Goal: Browse casually: Explore the website without a specific task or goal

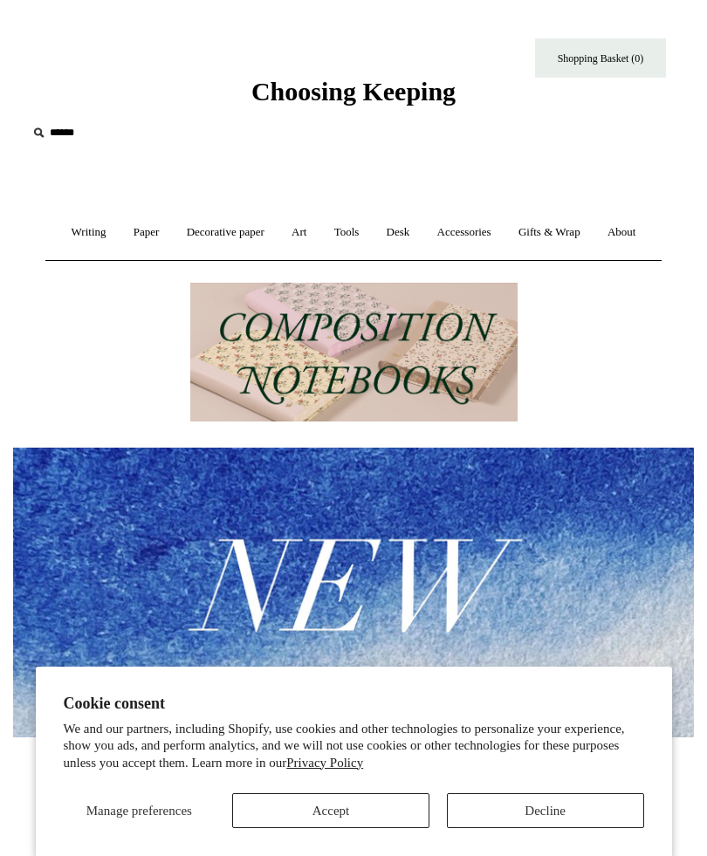
click at [427, 822] on button "Accept" at bounding box center [330, 811] width 197 height 35
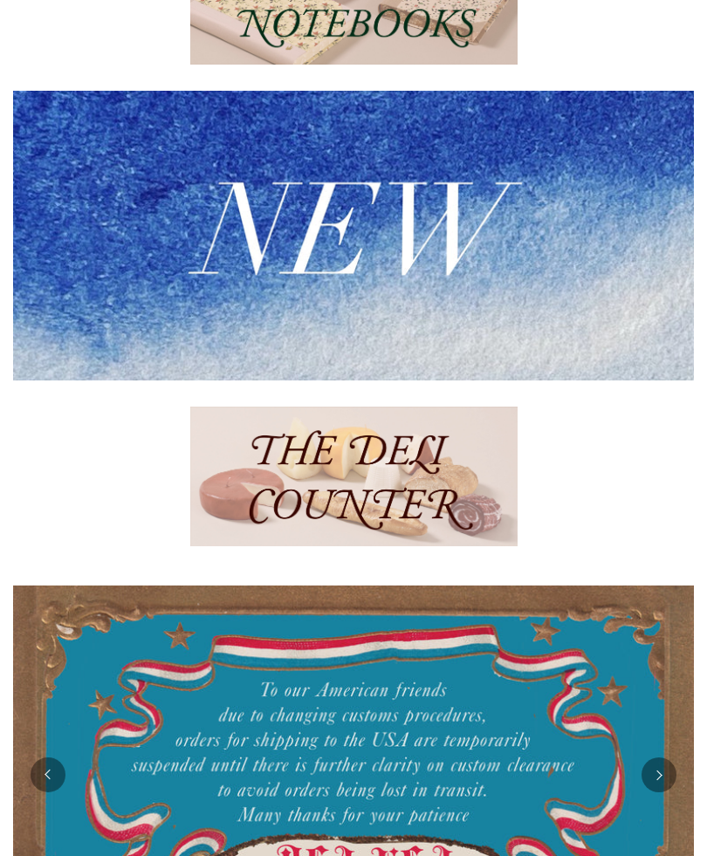
scroll to position [357, 0]
click at [441, 537] on img at bounding box center [353, 477] width 327 height 140
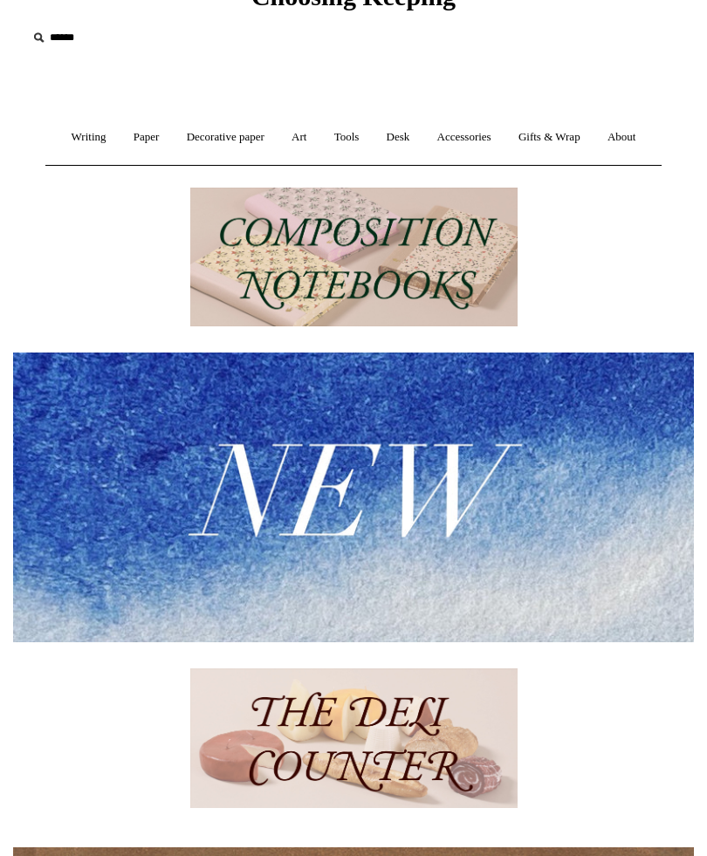
scroll to position [0, 0]
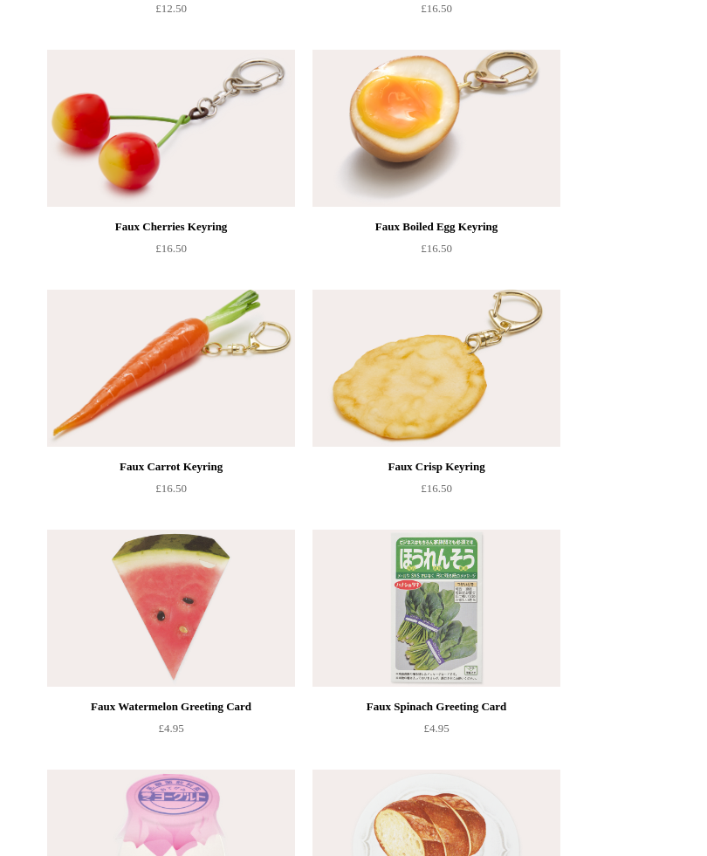
scroll to position [1132, 0]
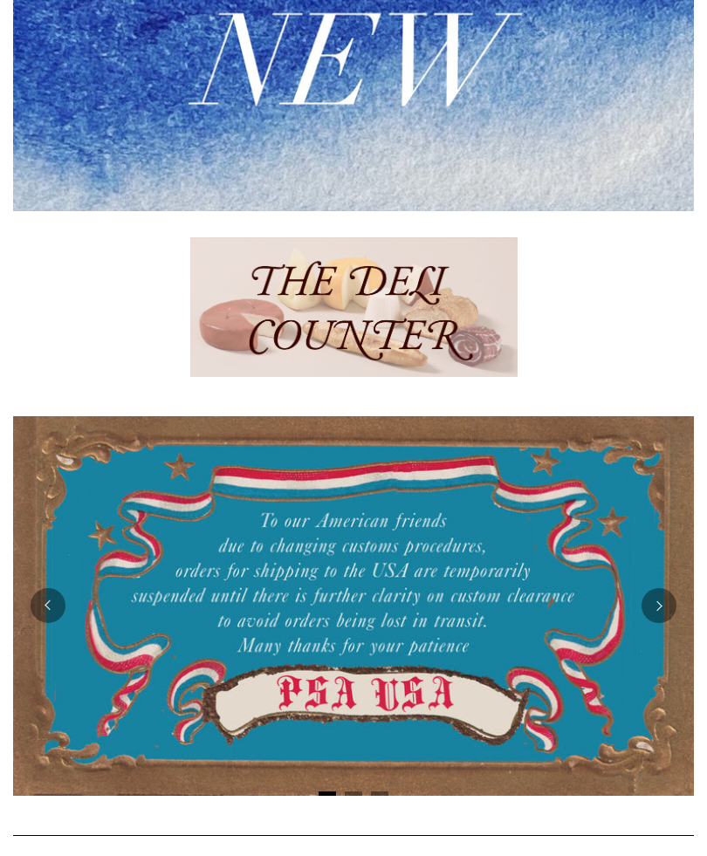
click at [488, 614] on img at bounding box center [353, 606] width 681 height 380
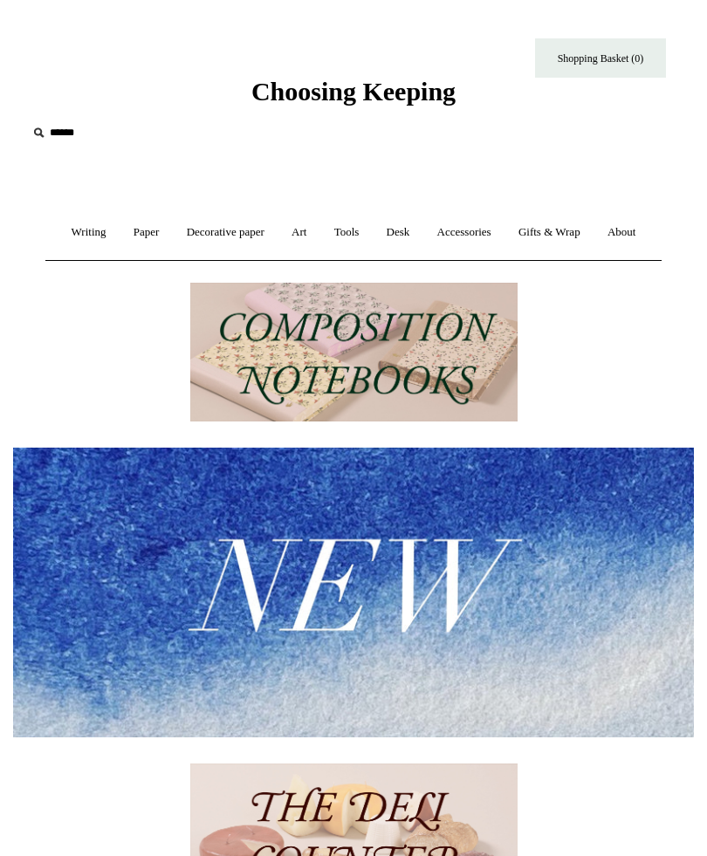
scroll to position [577, 0]
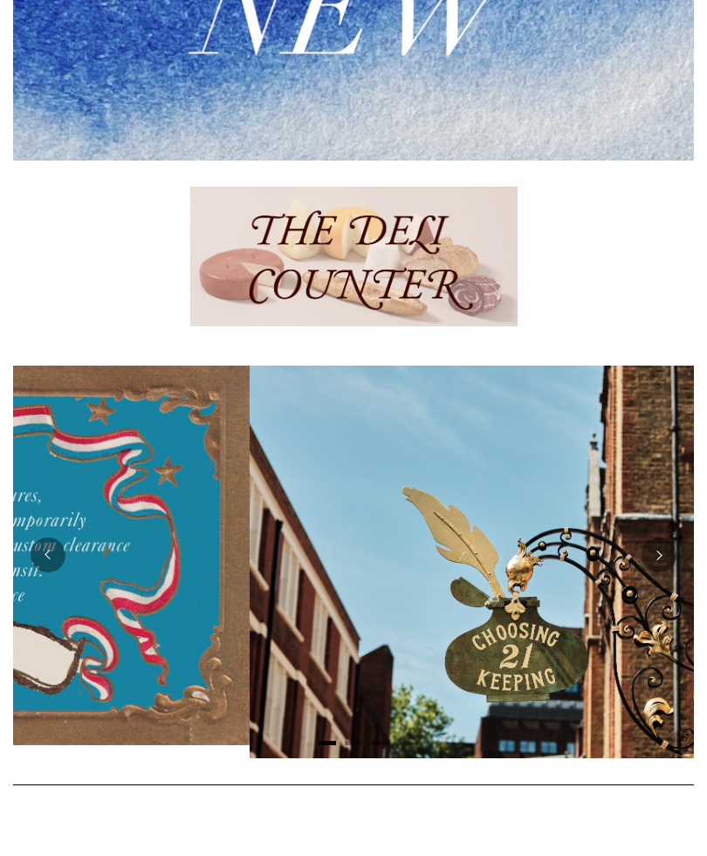
click at [661, 573] on button "Next" at bounding box center [659, 555] width 35 height 35
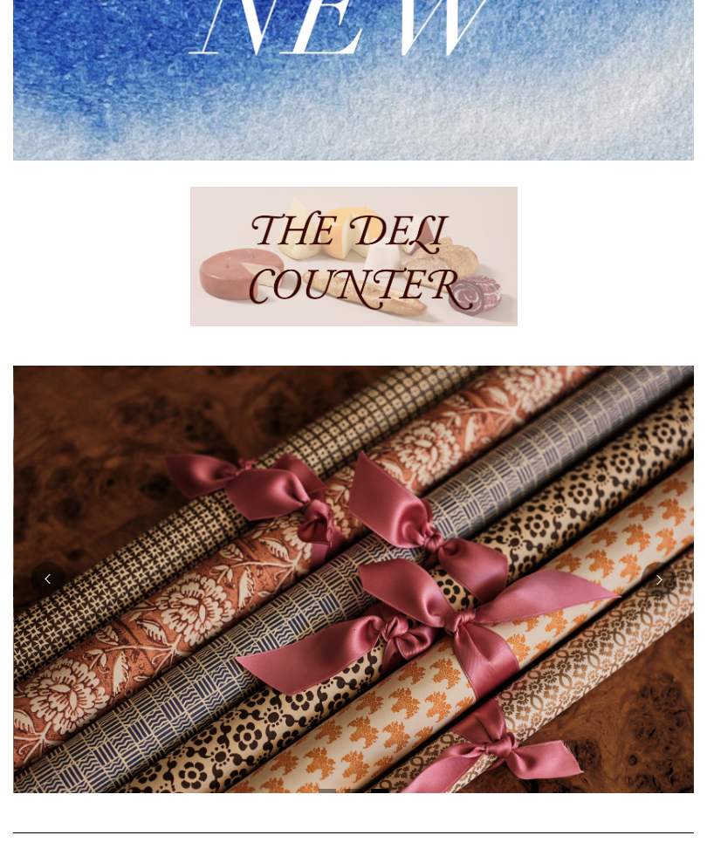
scroll to position [0, 1362]
click at [671, 597] on button "Next" at bounding box center [659, 579] width 35 height 35
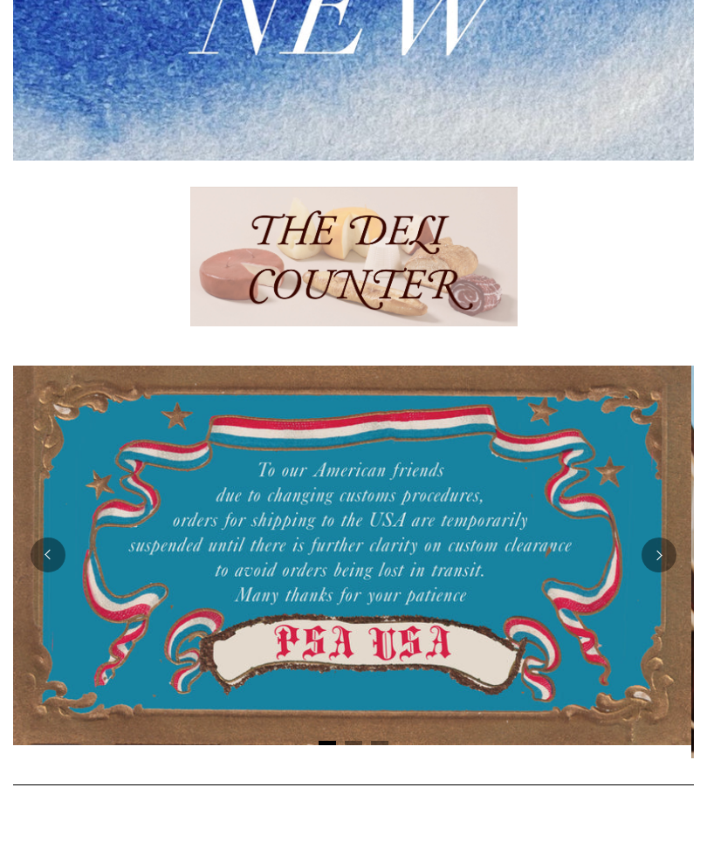
scroll to position [0, 0]
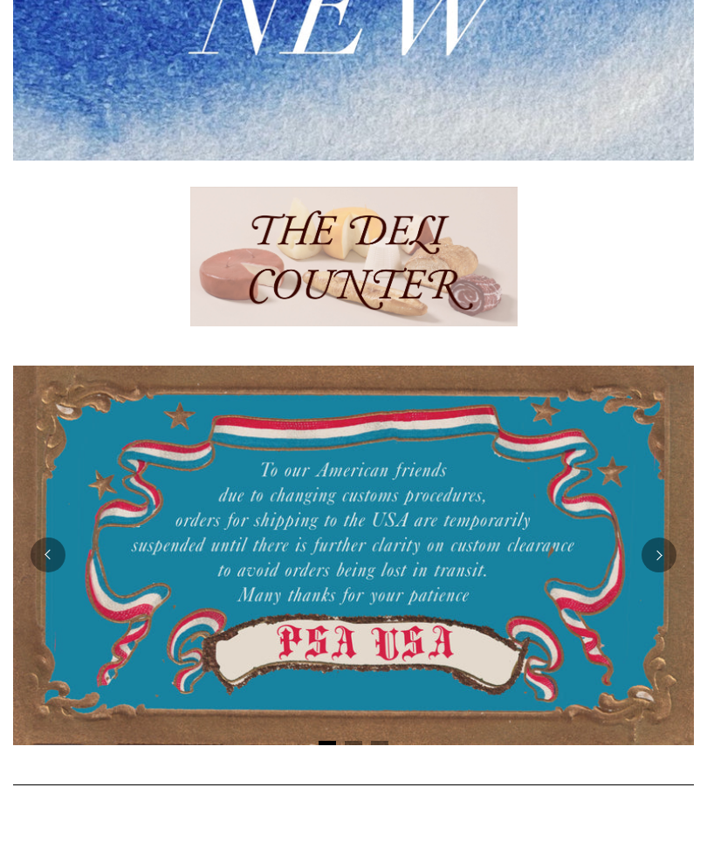
click at [664, 573] on button "Next" at bounding box center [659, 555] width 35 height 35
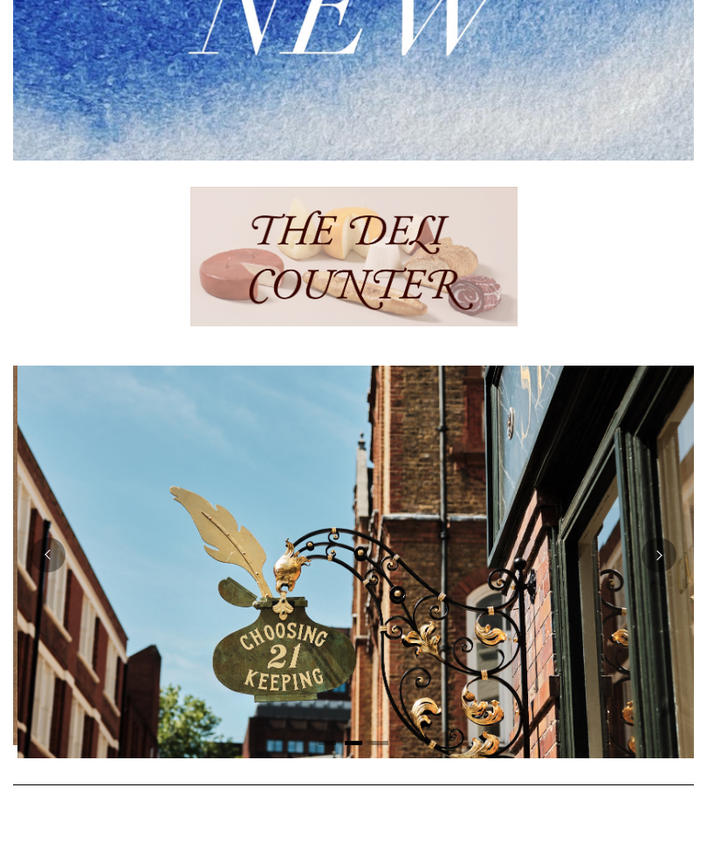
scroll to position [0, 681]
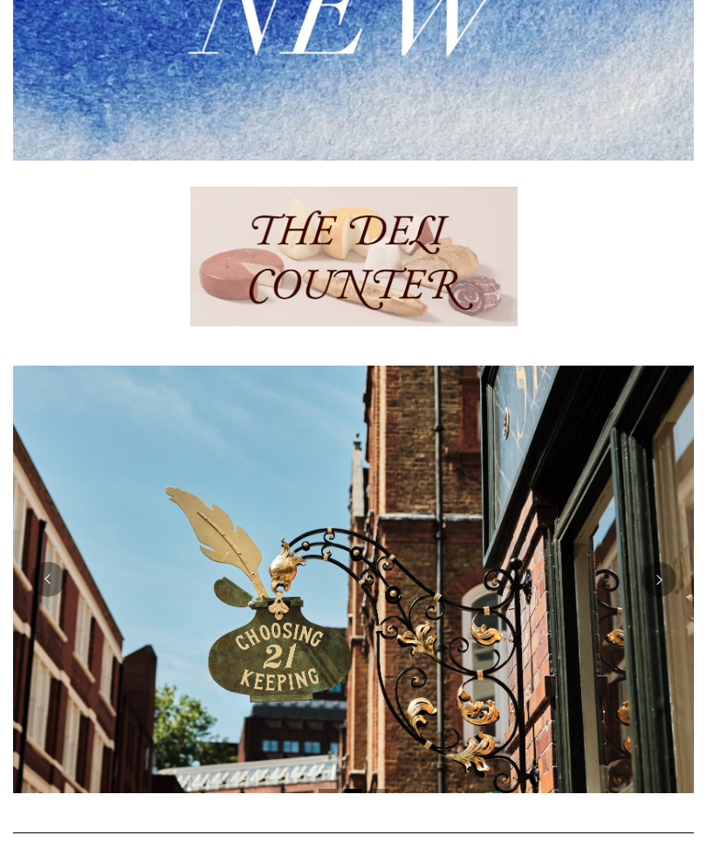
click at [657, 597] on button "Next" at bounding box center [659, 579] width 35 height 35
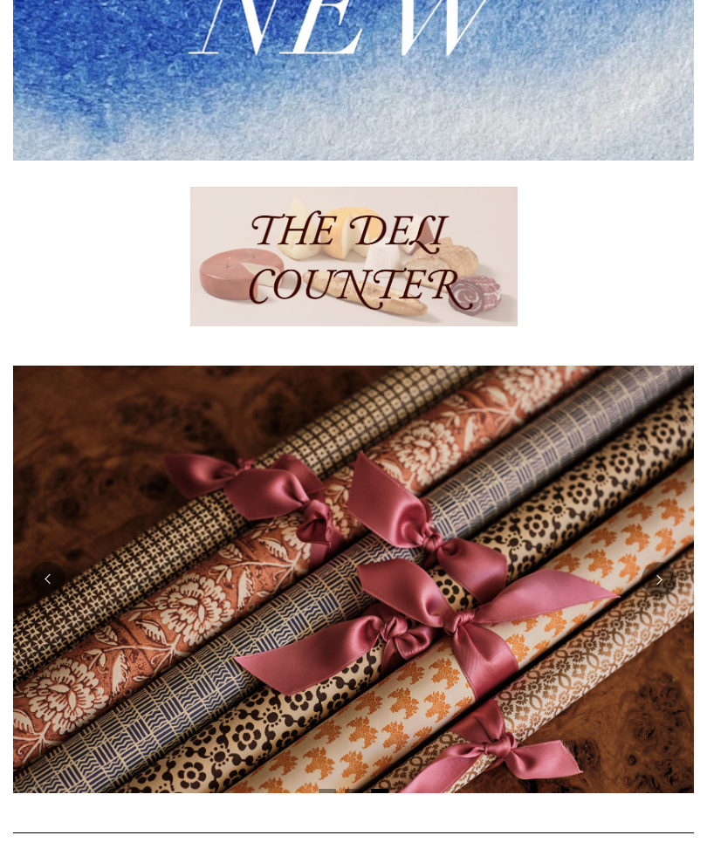
click at [668, 597] on button "Next" at bounding box center [659, 579] width 35 height 35
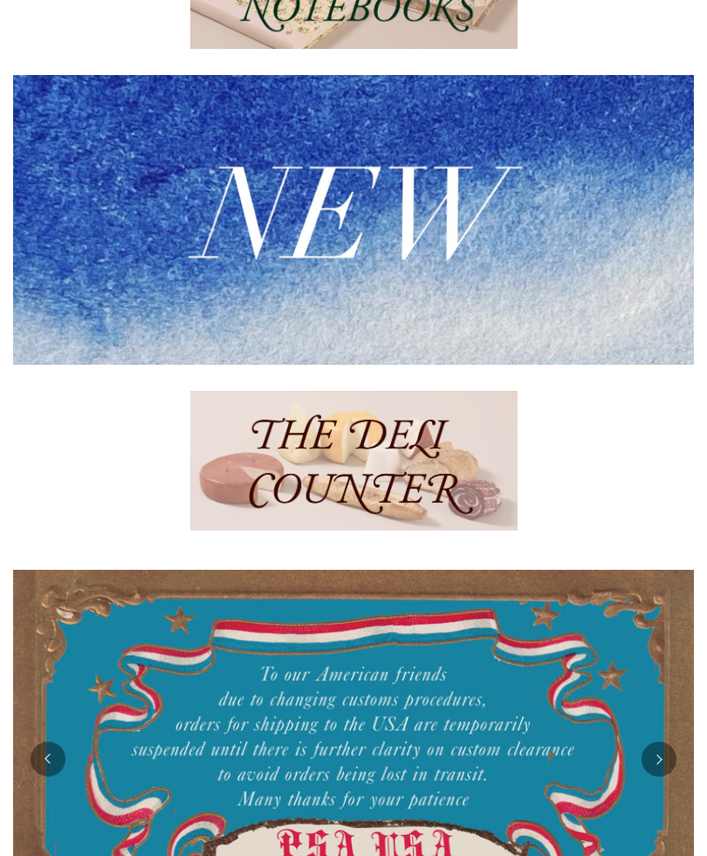
scroll to position [0, 0]
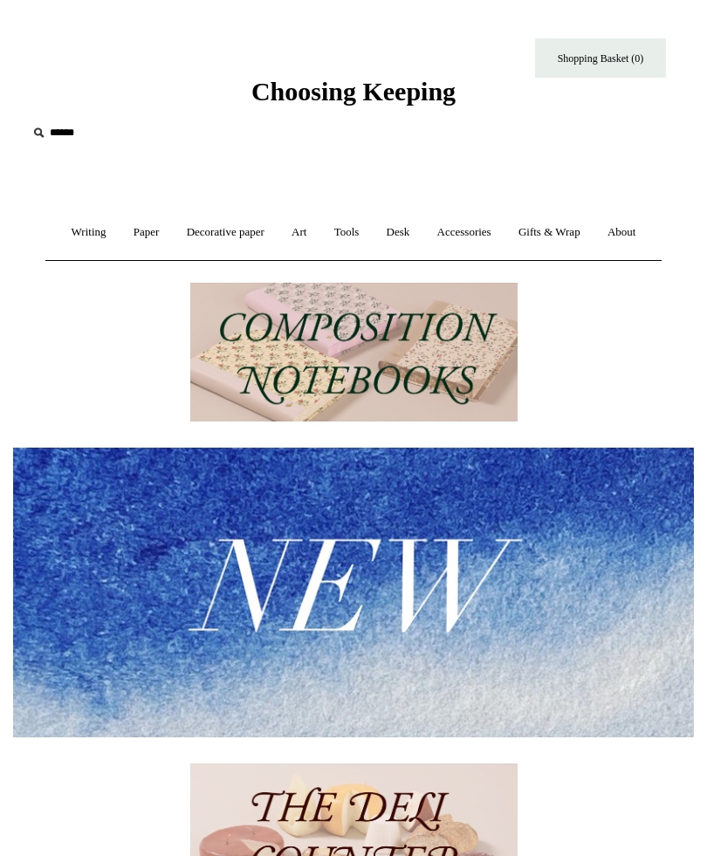
click at [104, 238] on link "Writing +" at bounding box center [88, 233] width 59 height 46
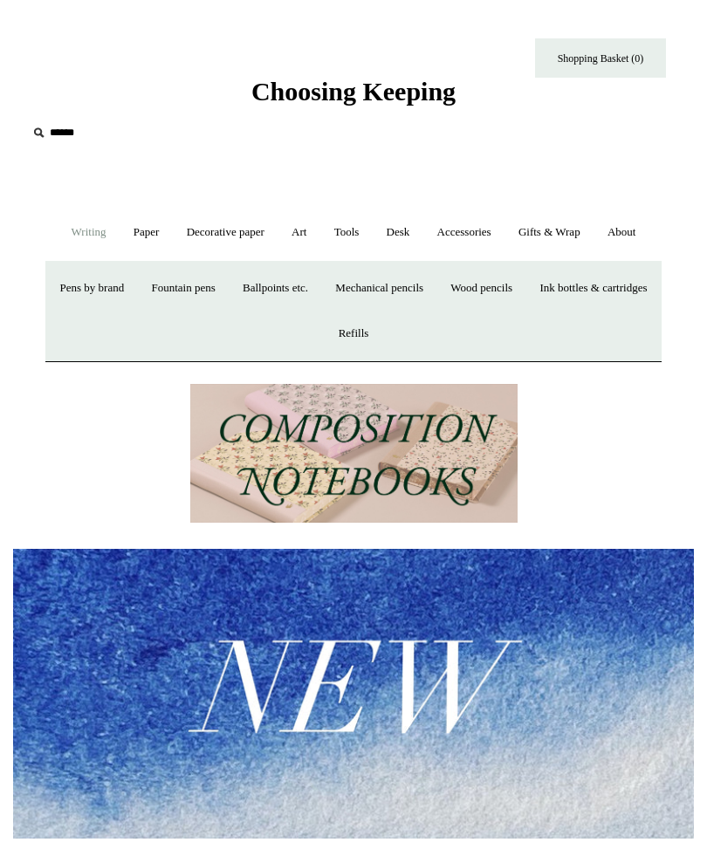
click at [171, 237] on link "Paper +" at bounding box center [146, 233] width 51 height 46
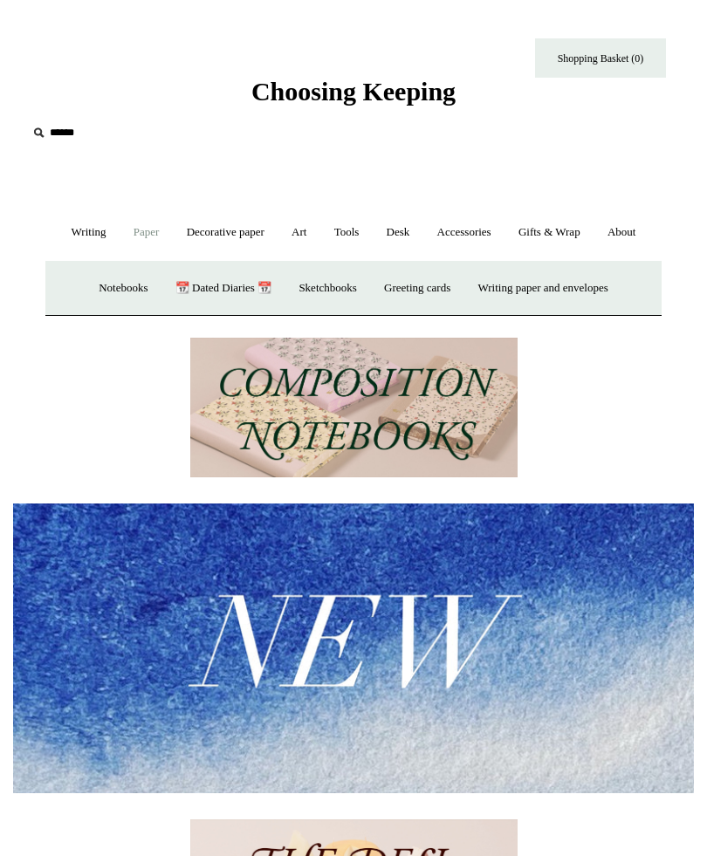
scroll to position [0, 681]
click at [432, 312] on link "Greeting cards +" at bounding box center [417, 288] width 91 height 46
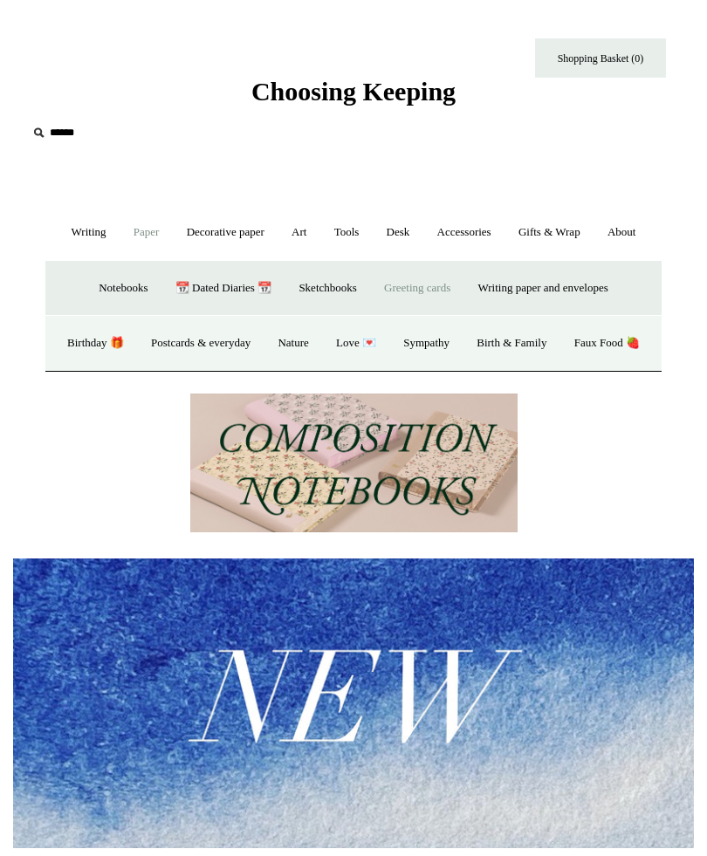
scroll to position [0, 0]
click at [562, 367] on link "Faux Food 🍓" at bounding box center [607, 343] width 90 height 46
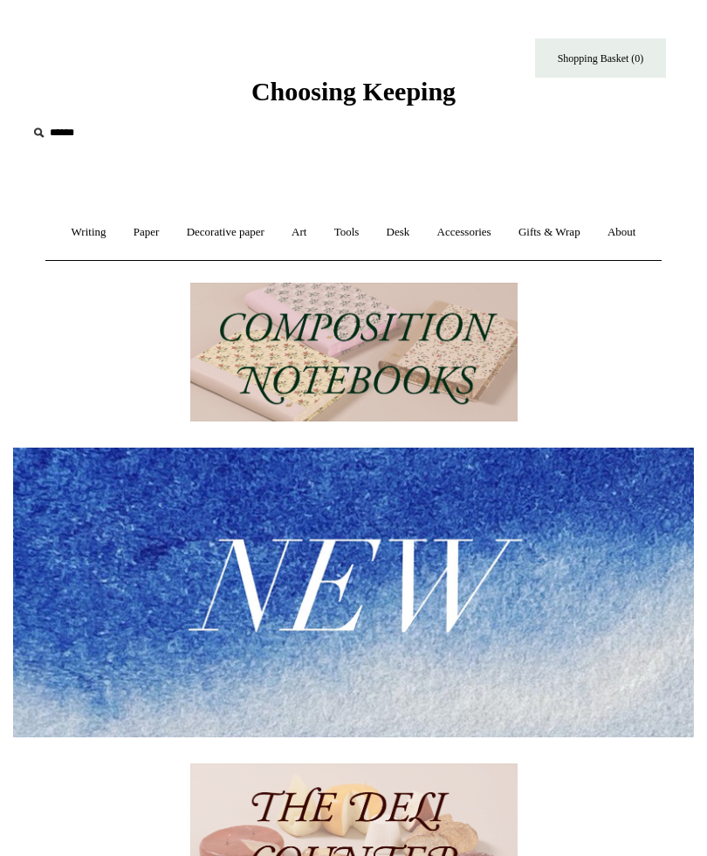
click at [270, 232] on link "Decorative paper +" at bounding box center [226, 233] width 102 height 46
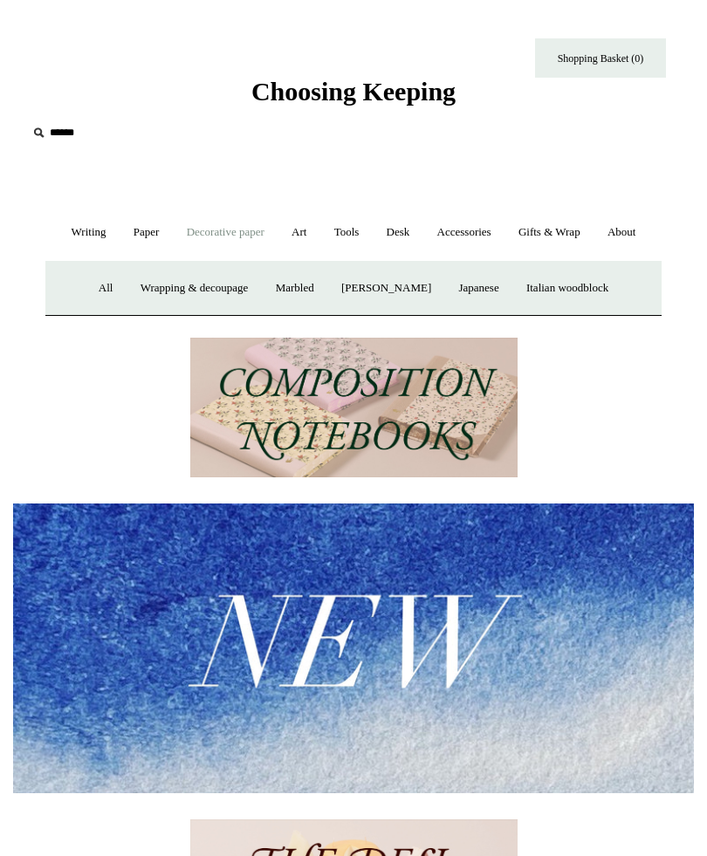
click at [481, 312] on link "Japanese" at bounding box center [478, 288] width 65 height 46
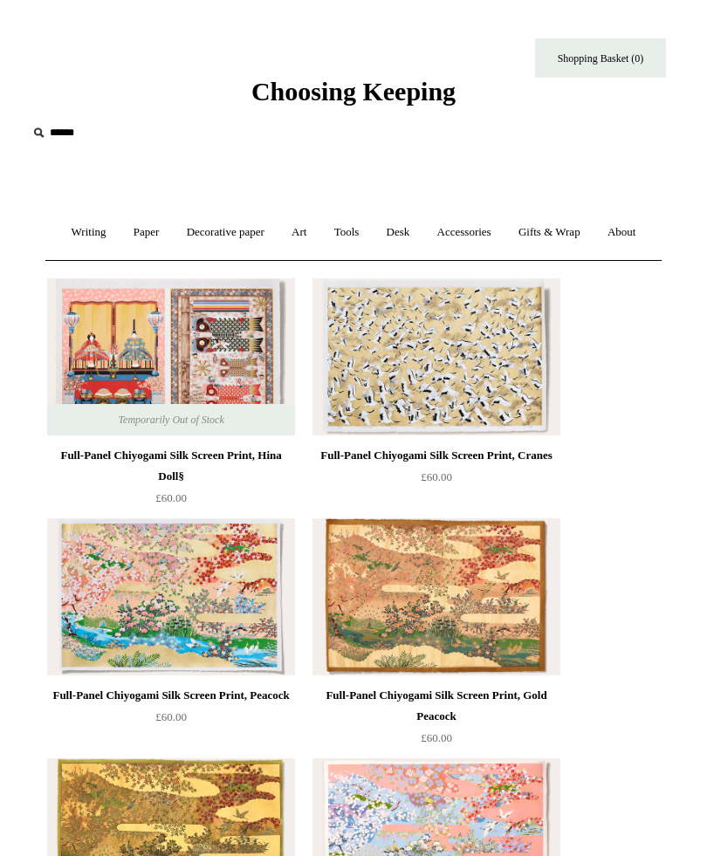
click at [593, 235] on link "Gifts & Wrap +" at bounding box center [549, 233] width 86 height 46
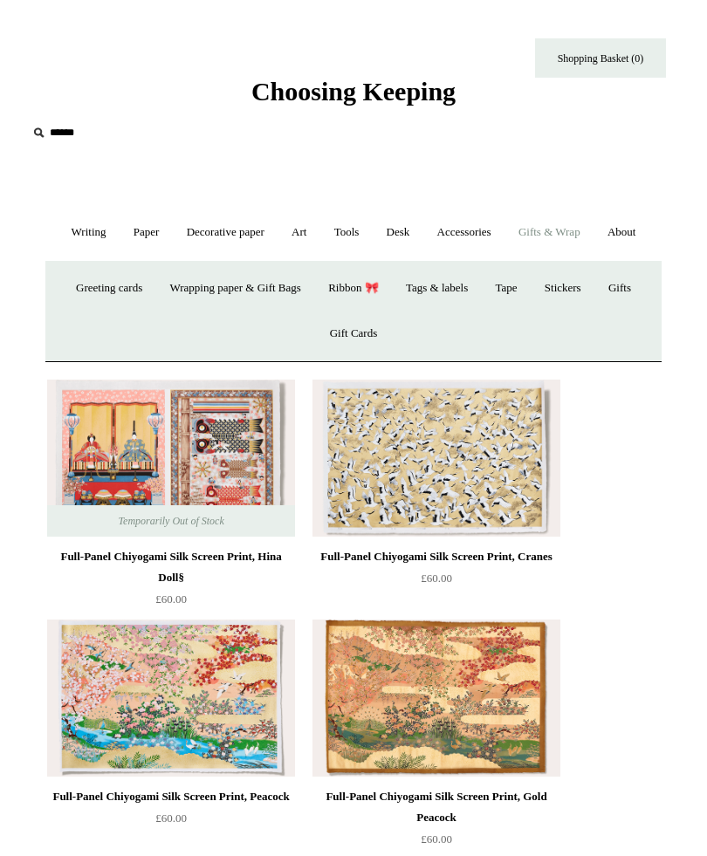
click at [246, 230] on link "Decorative paper +" at bounding box center [226, 233] width 102 height 46
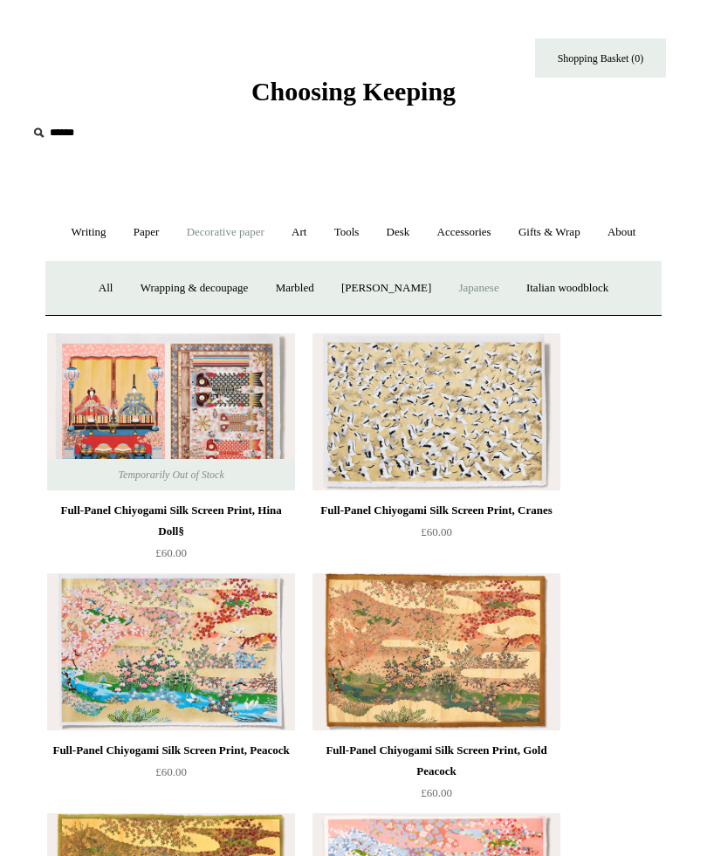
click at [165, 231] on link "Paper +" at bounding box center [146, 233] width 51 height 46
click at [423, 312] on link "Greeting cards +" at bounding box center [417, 288] width 91 height 46
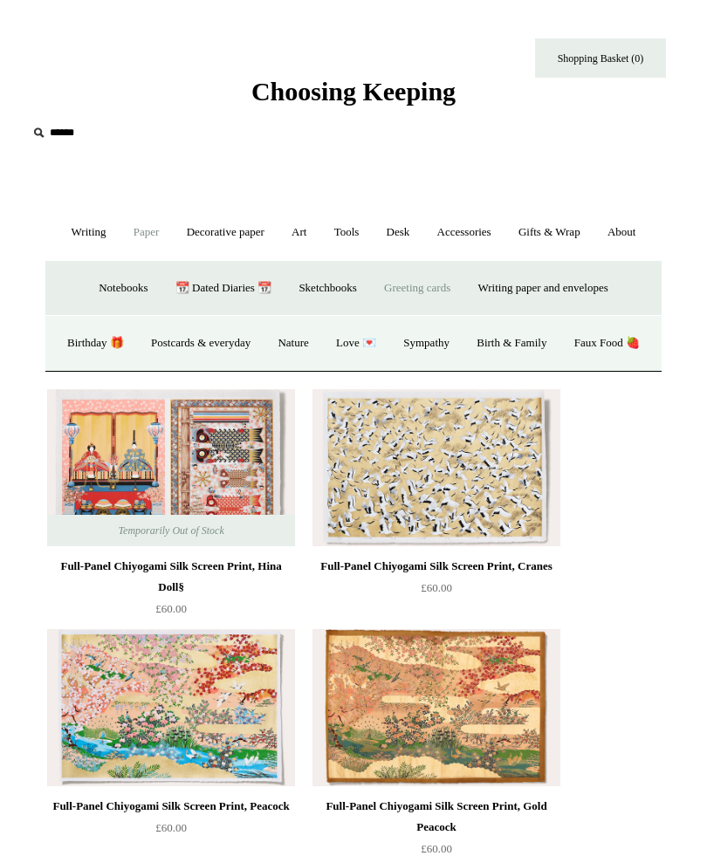
click at [118, 367] on link "Birthday 🎁" at bounding box center [95, 343] width 81 height 46
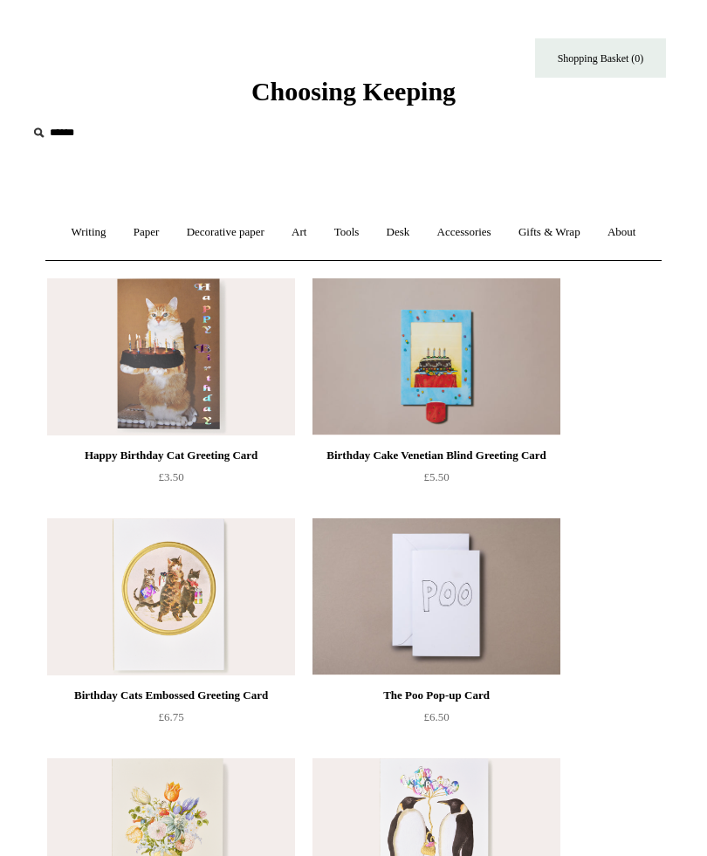
click at [504, 239] on link "Accessories +" at bounding box center [464, 233] width 79 height 46
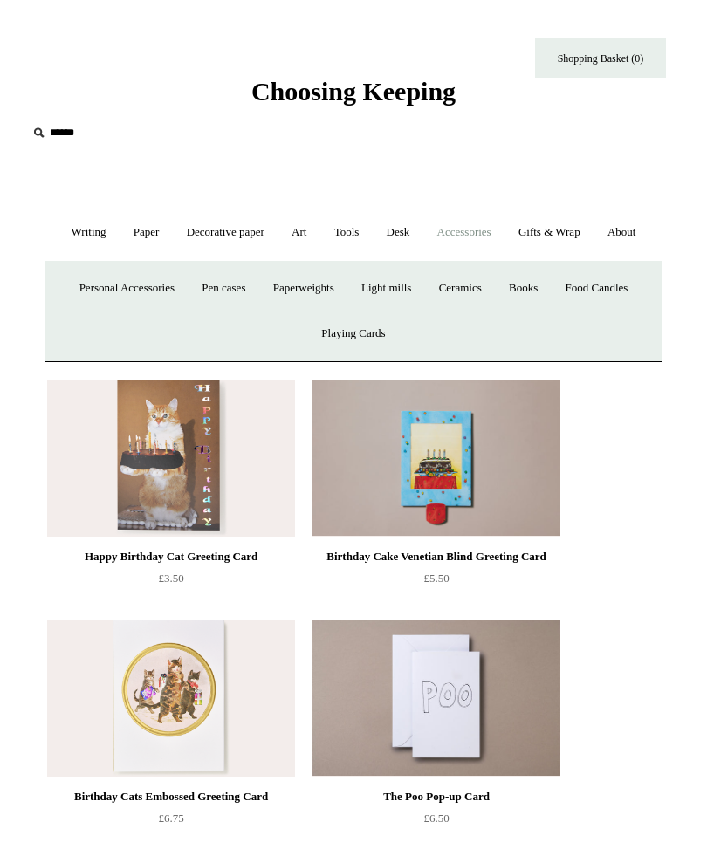
click at [614, 312] on link "Food Candles" at bounding box center [597, 288] width 87 height 46
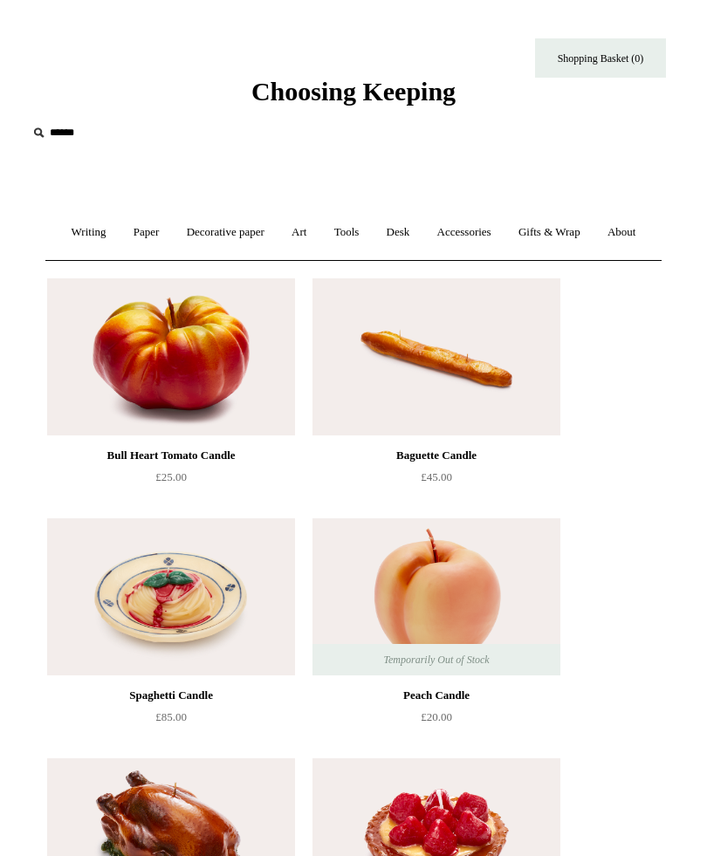
click at [504, 231] on link "Accessories +" at bounding box center [464, 233] width 79 height 46
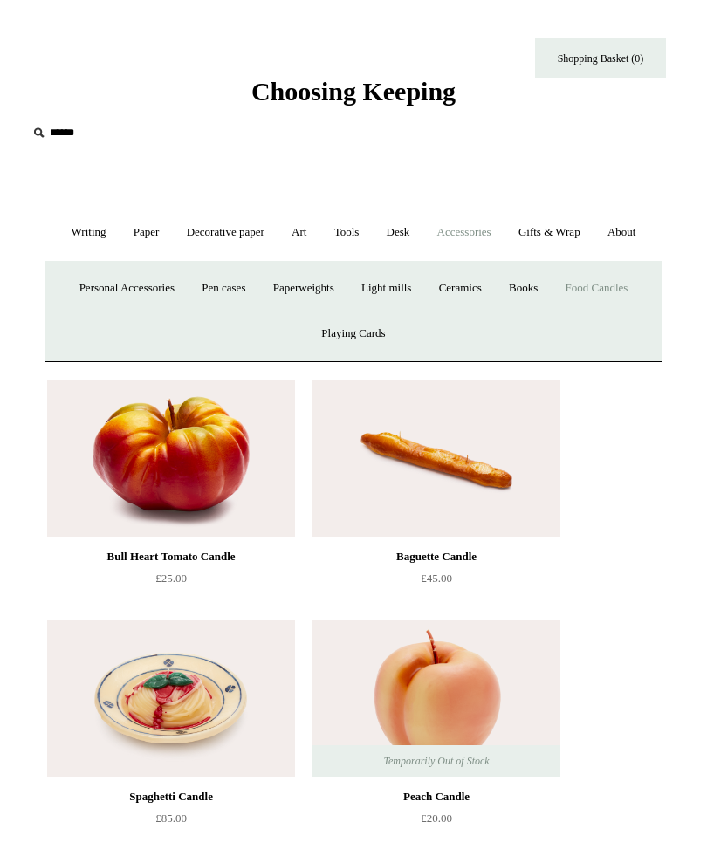
click at [116, 312] on link "Personal Accessories +" at bounding box center [127, 288] width 120 height 46
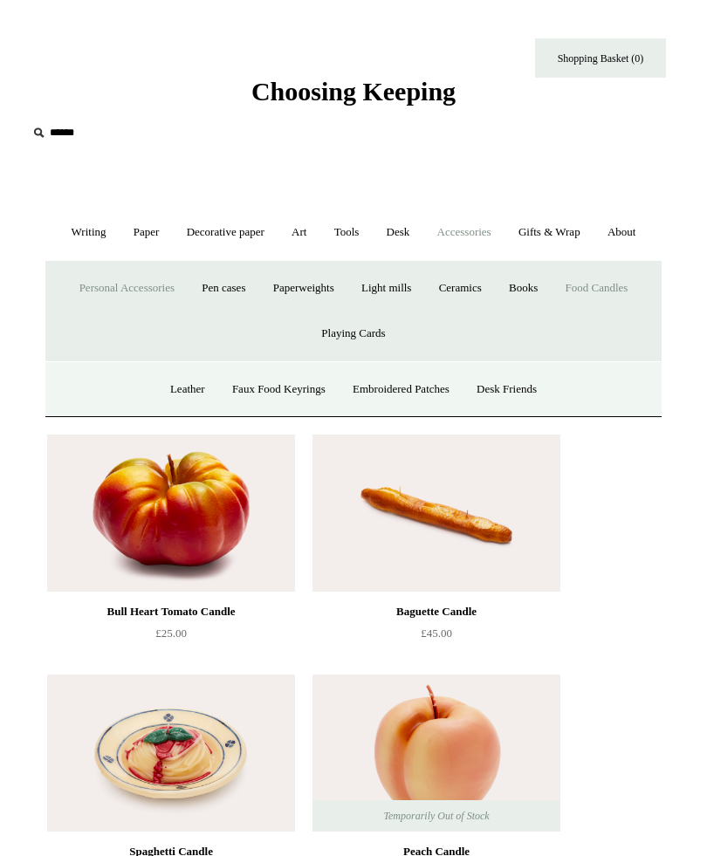
click at [300, 413] on link "Faux Food Keyrings" at bounding box center [279, 390] width 118 height 46
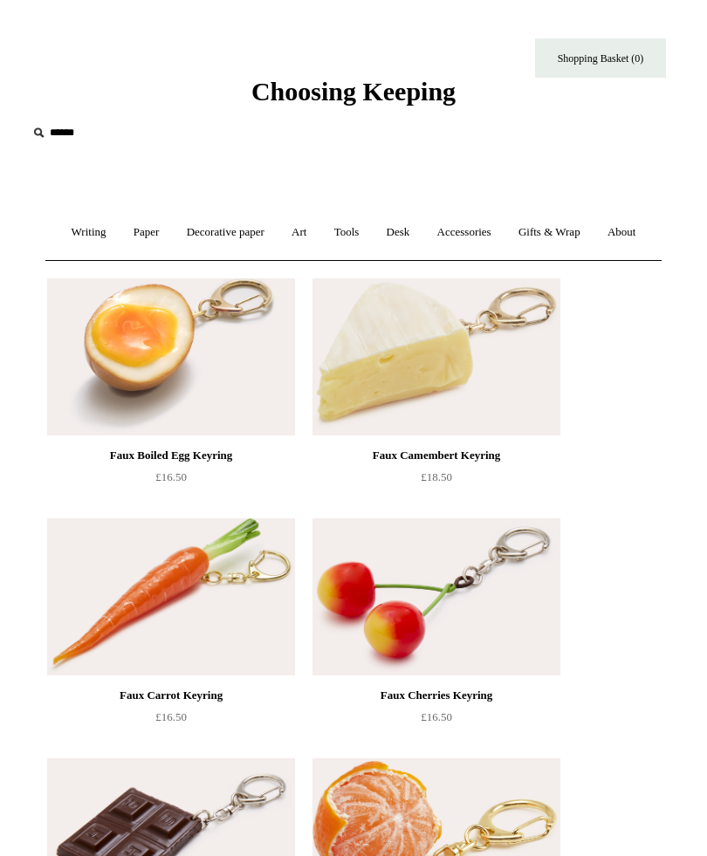
click at [423, 236] on link "Desk +" at bounding box center [399, 233] width 48 height 46
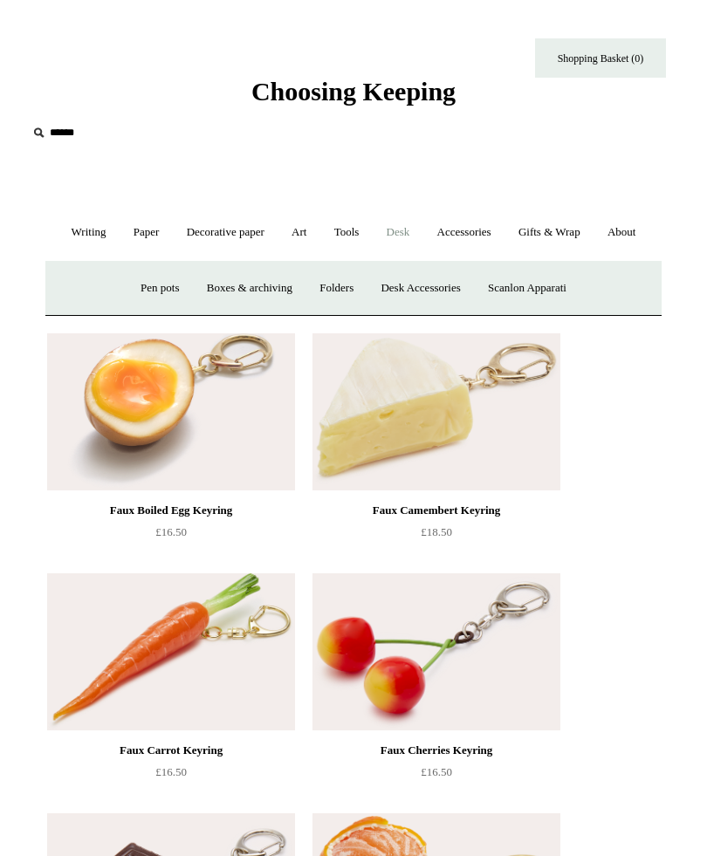
click at [561, 312] on link "Scanlon Apparati" at bounding box center [527, 288] width 103 height 46
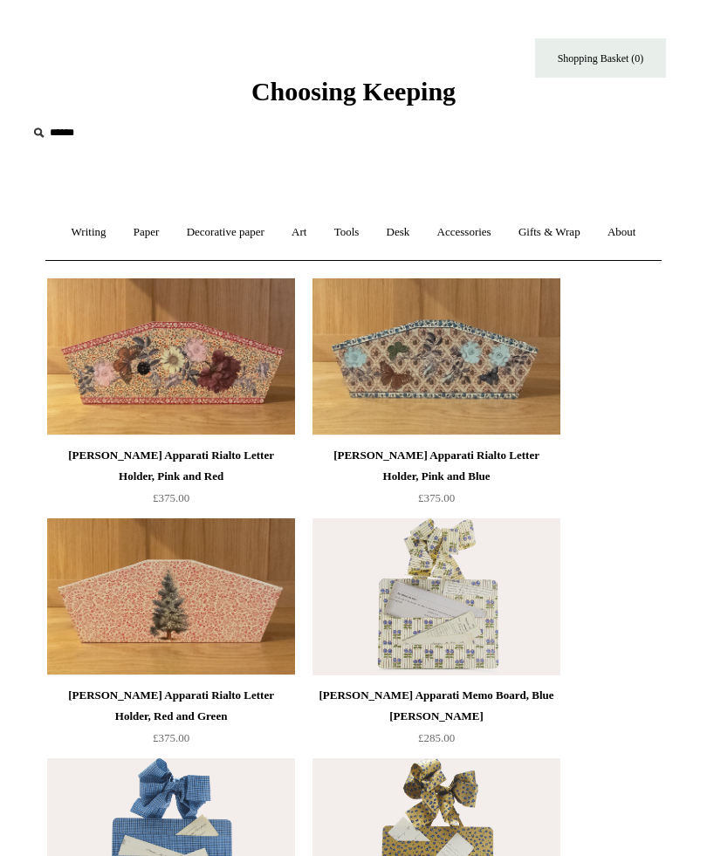
click at [593, 231] on link "Gifts & Wrap +" at bounding box center [549, 233] width 86 height 46
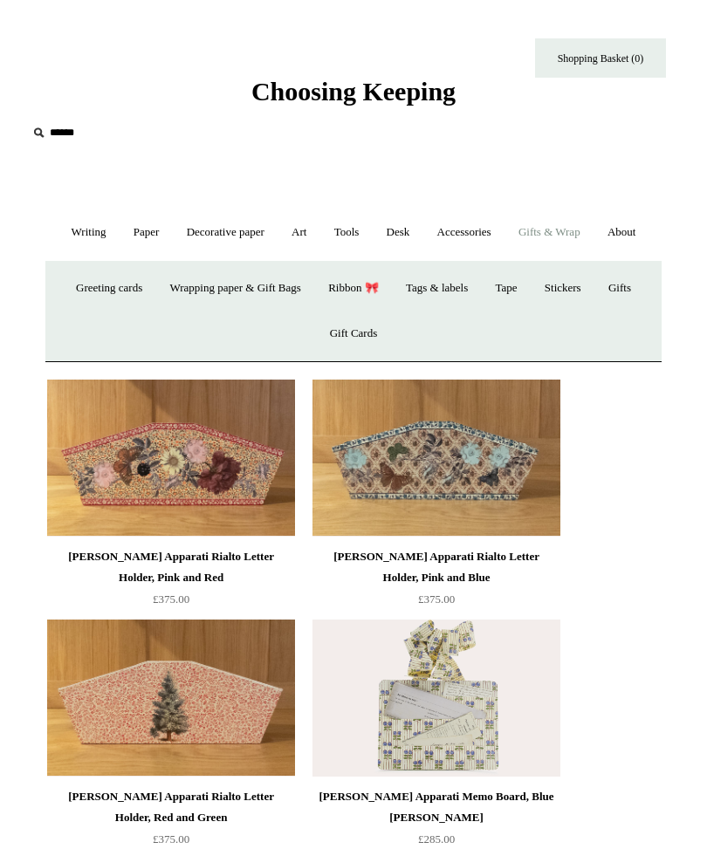
click at [578, 312] on link "Stickers" at bounding box center [563, 288] width 61 height 46
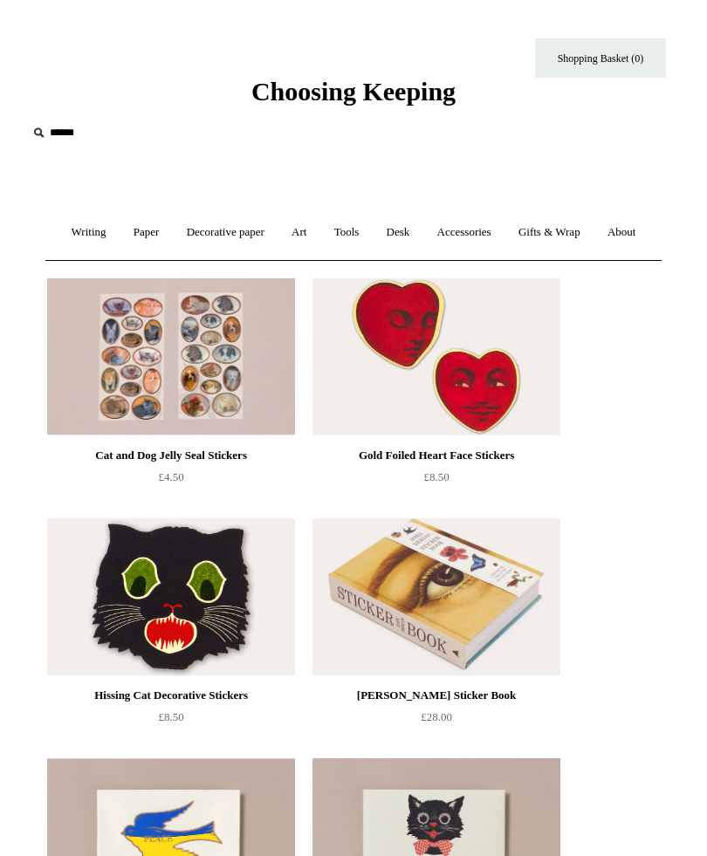
click at [593, 229] on link "Gifts & Wrap +" at bounding box center [549, 233] width 86 height 46
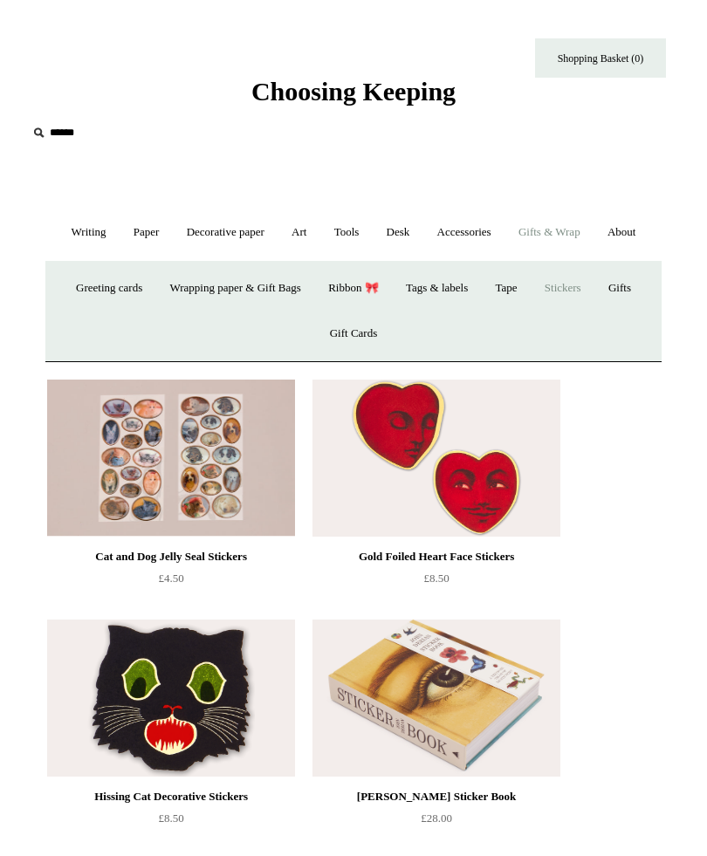
click at [635, 312] on link "Gifts +" at bounding box center [619, 288] width 47 height 46
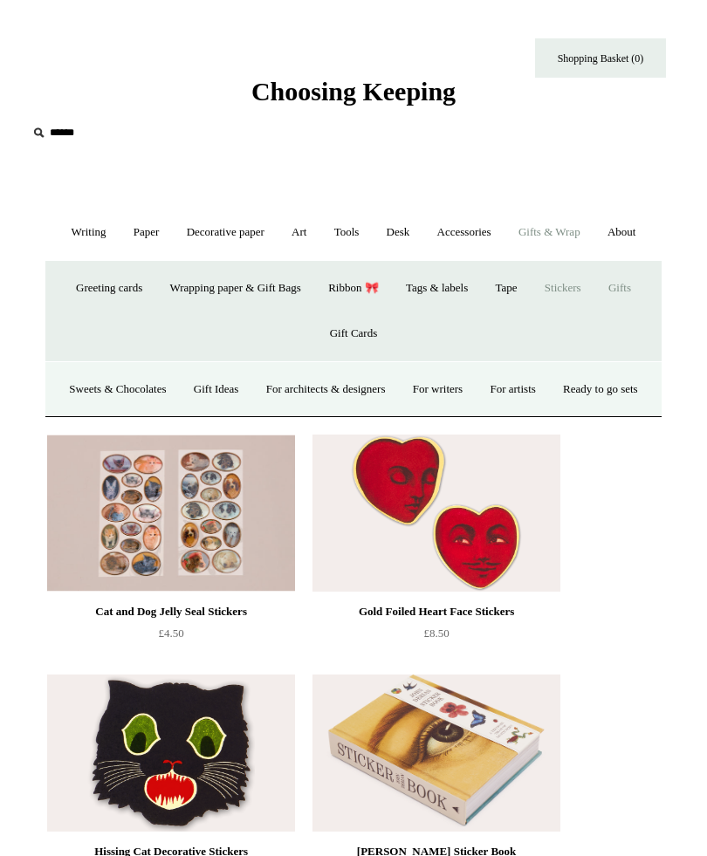
click at [251, 413] on link "Gift Ideas" at bounding box center [217, 390] width 70 height 46
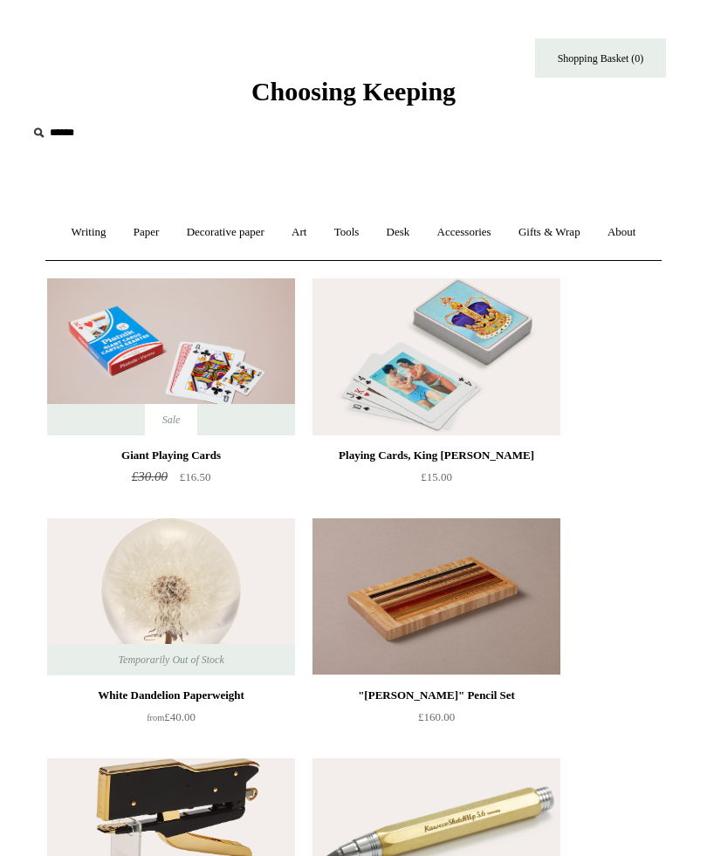
click at [593, 231] on link "Gifts & Wrap +" at bounding box center [549, 233] width 86 height 46
